Goal: Navigation & Orientation: Find specific page/section

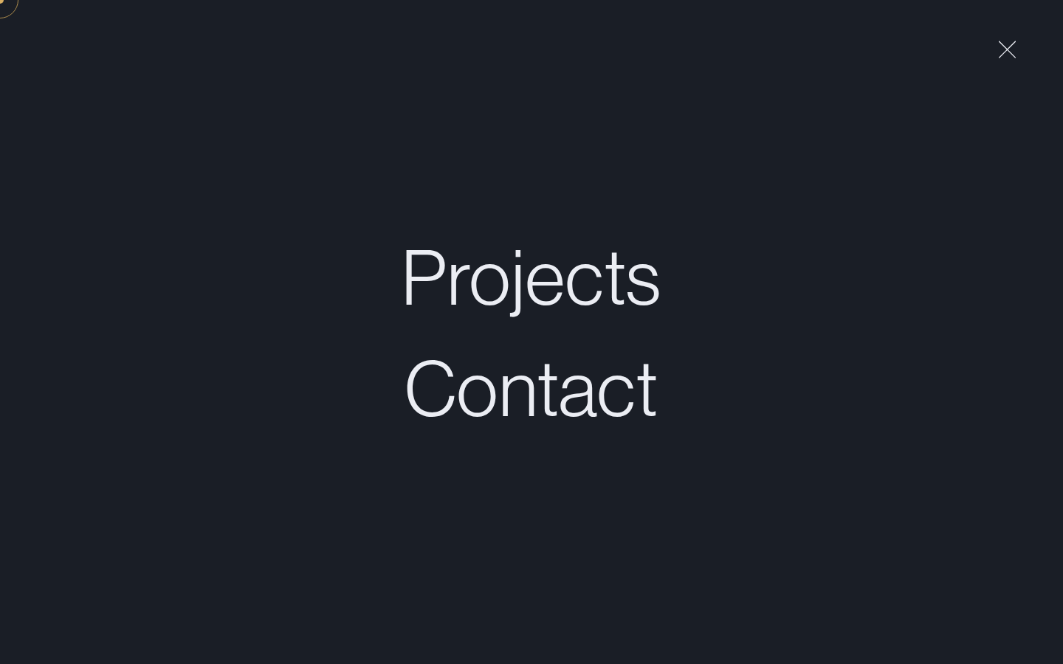
scroll to position [0, 33]
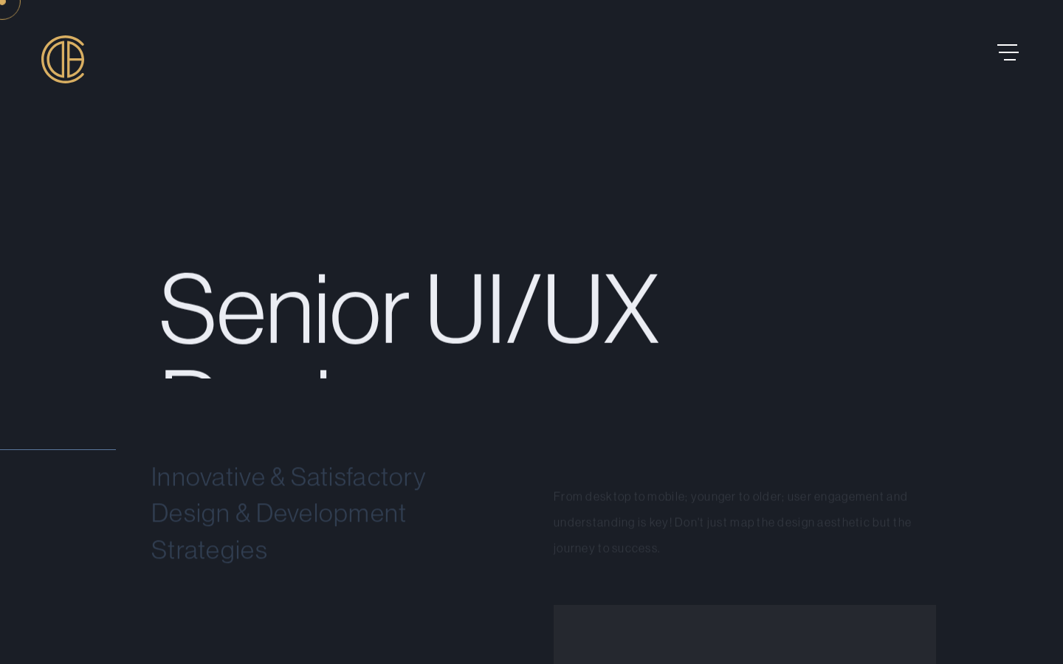
scroll to position [1318, 0]
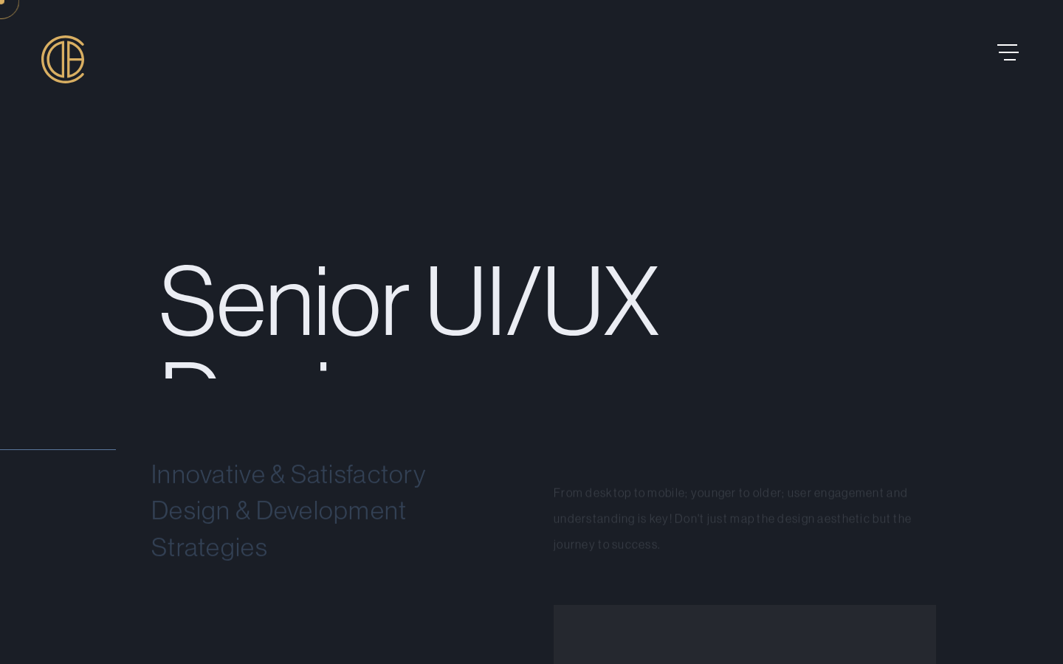
scroll to position [1871, 0]
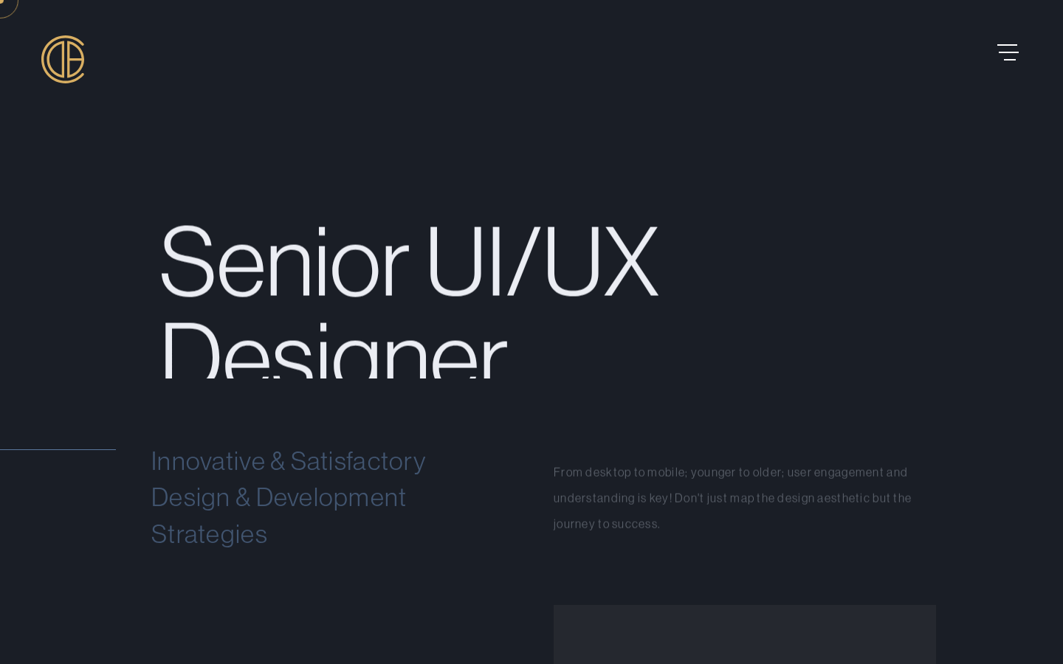
scroll to position [2425, 0]
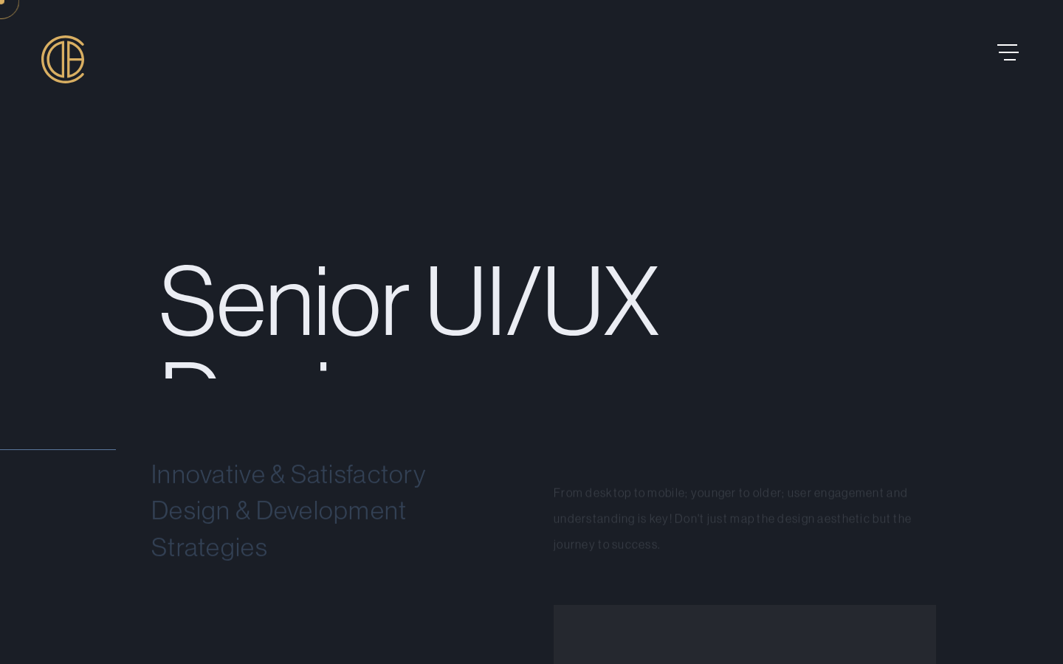
scroll to position [2979, 0]
